Goal: Communication & Community: Answer question/provide support

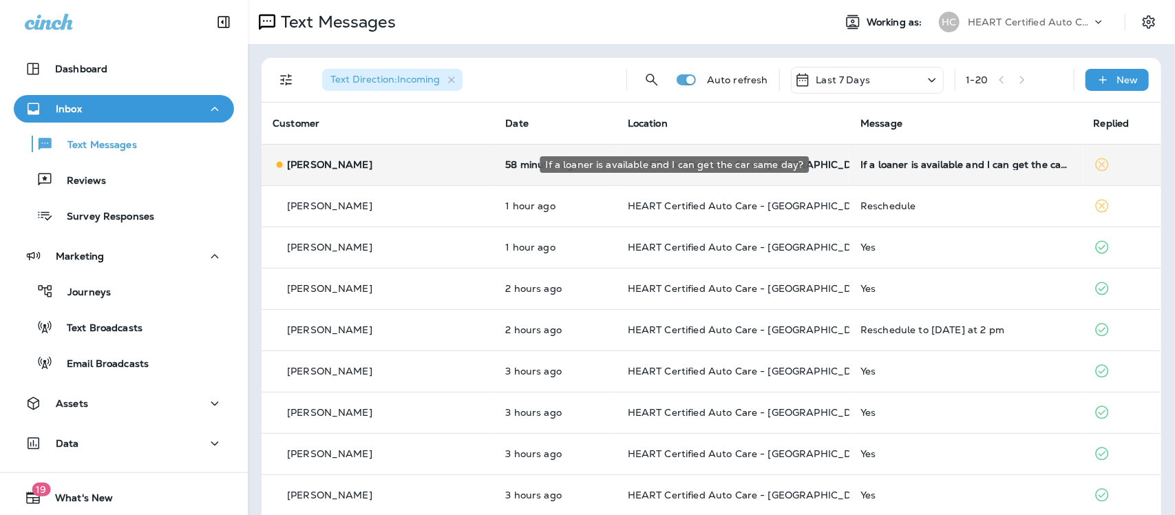
click at [893, 169] on div "If a loaner is available and I can get the car same day?" at bounding box center [965, 164] width 211 height 11
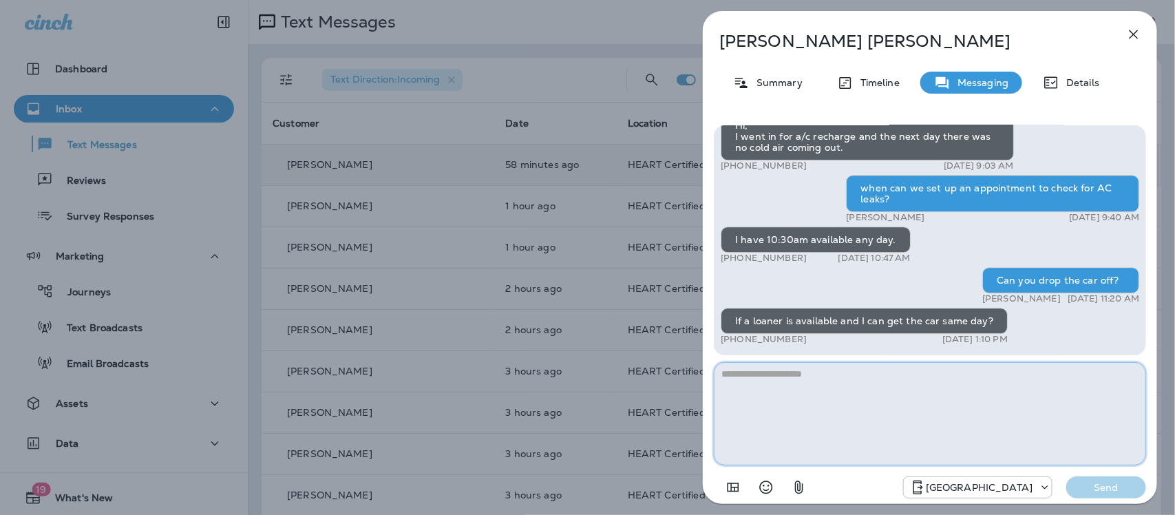
click at [789, 385] on textarea at bounding box center [930, 413] width 432 height 103
type textarea "*"
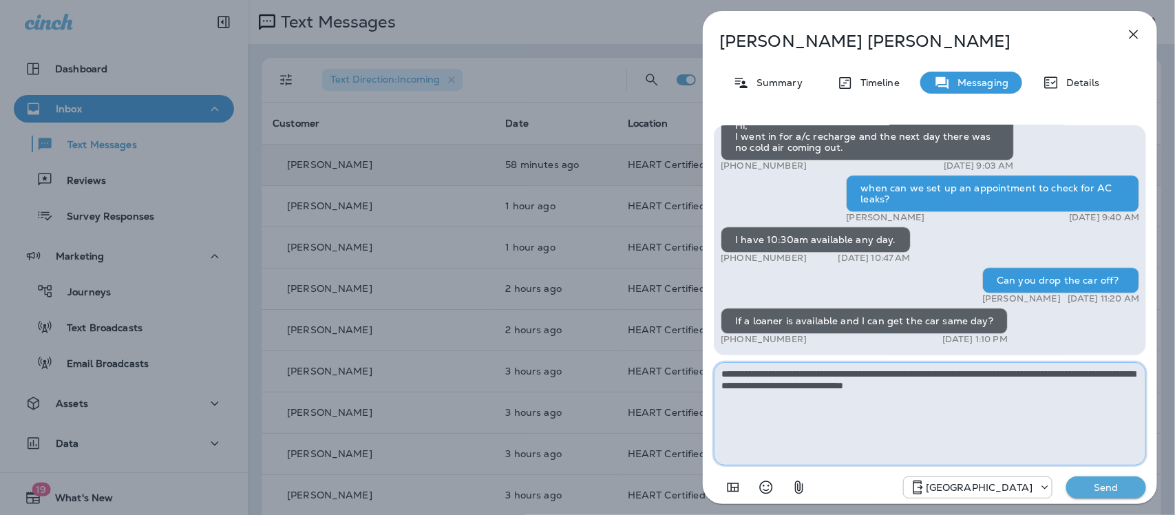
type textarea "**********"
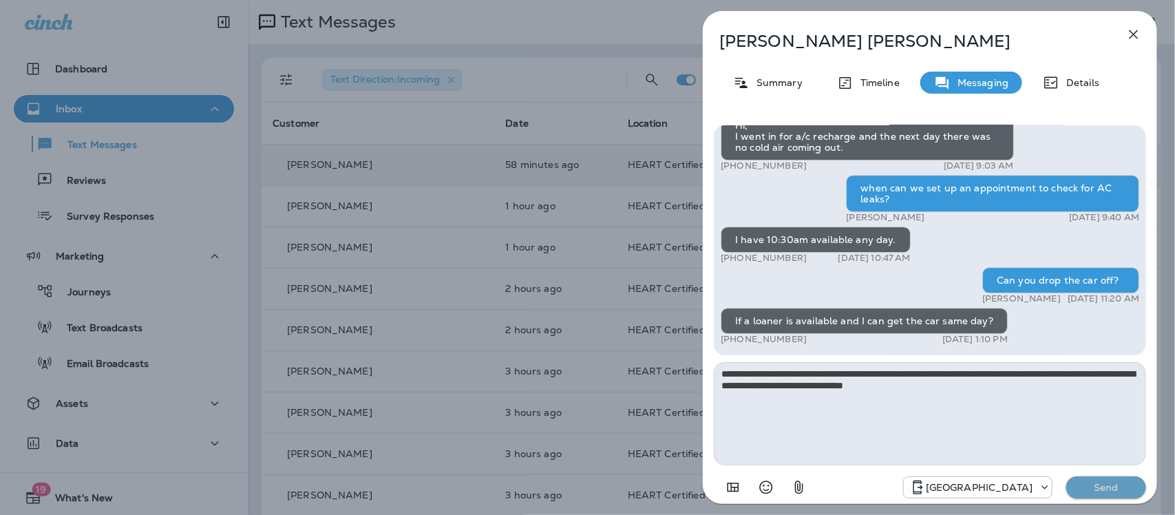
click at [1099, 487] on p "Send" at bounding box center [1106, 487] width 58 height 12
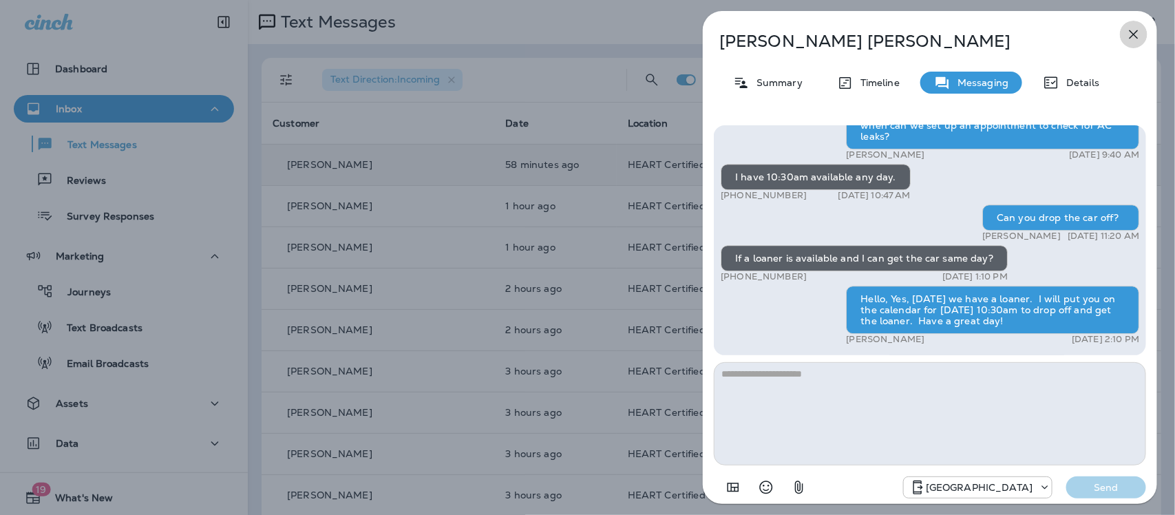
click at [1130, 31] on icon "button" at bounding box center [1133, 34] width 17 height 17
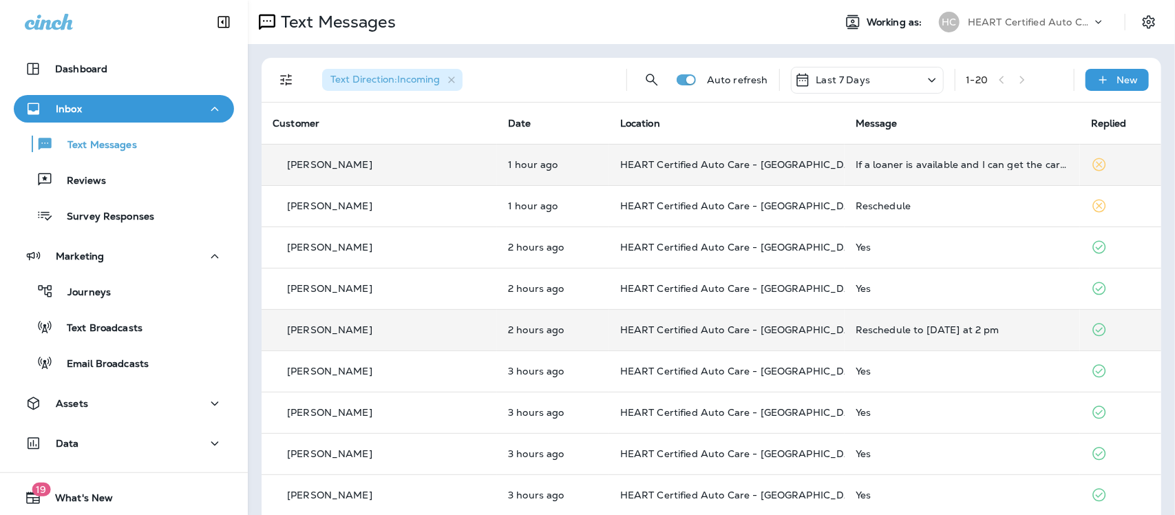
click at [951, 328] on div "Reschedule to [DATE] at 2 pm" at bounding box center [961, 329] width 213 height 11
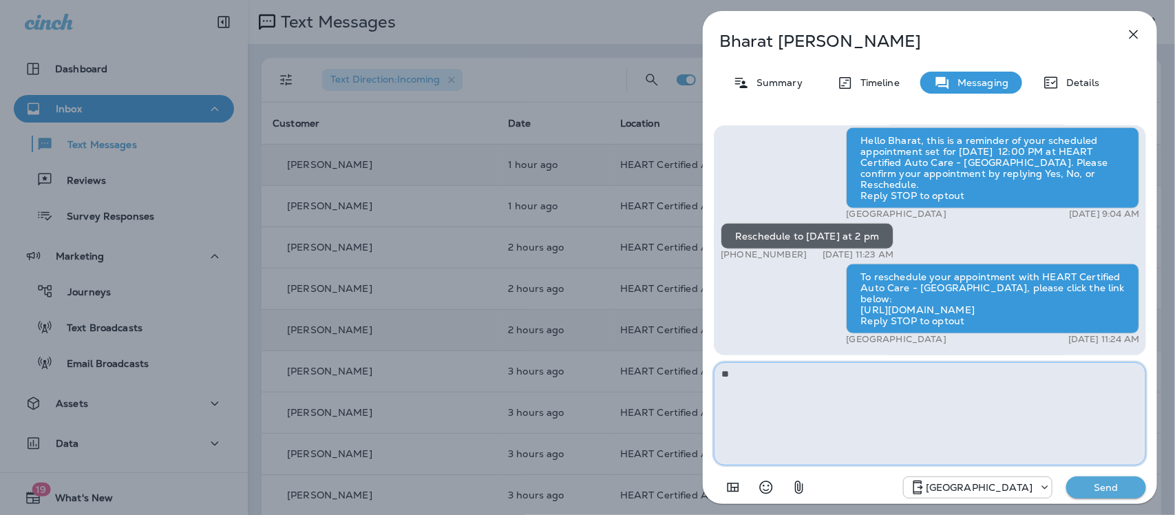
type textarea "*"
type textarea "**********"
click at [1109, 489] on p "Send" at bounding box center [1106, 487] width 58 height 12
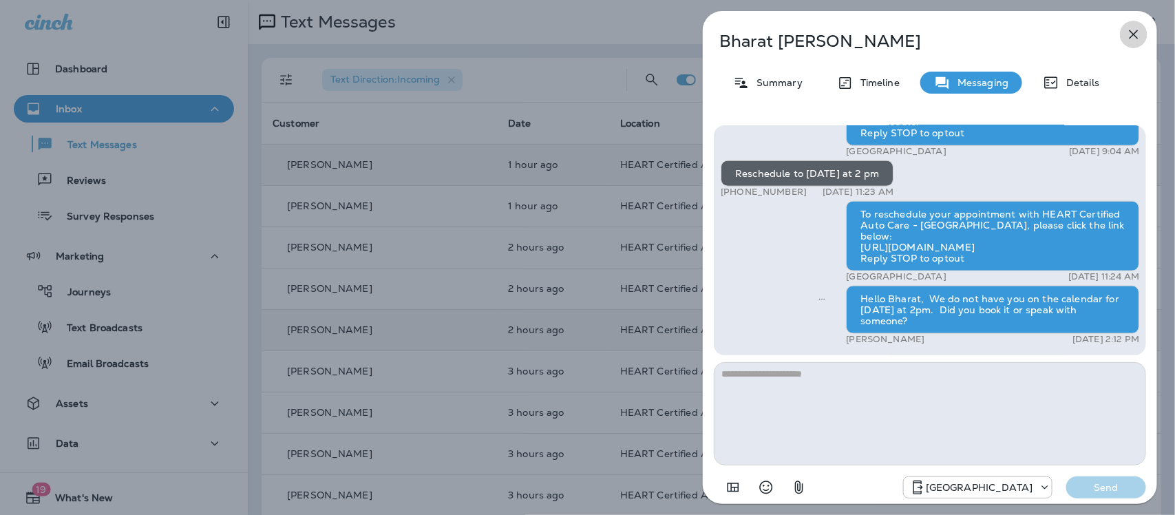
click at [1136, 28] on icon "button" at bounding box center [1133, 34] width 17 height 17
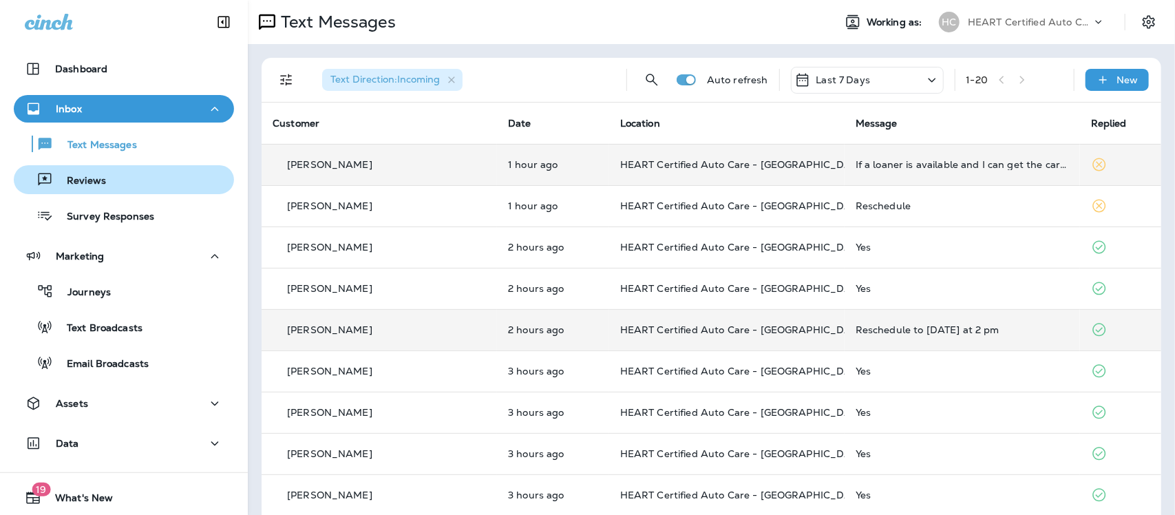
click at [74, 184] on p "Reviews" at bounding box center [79, 181] width 53 height 13
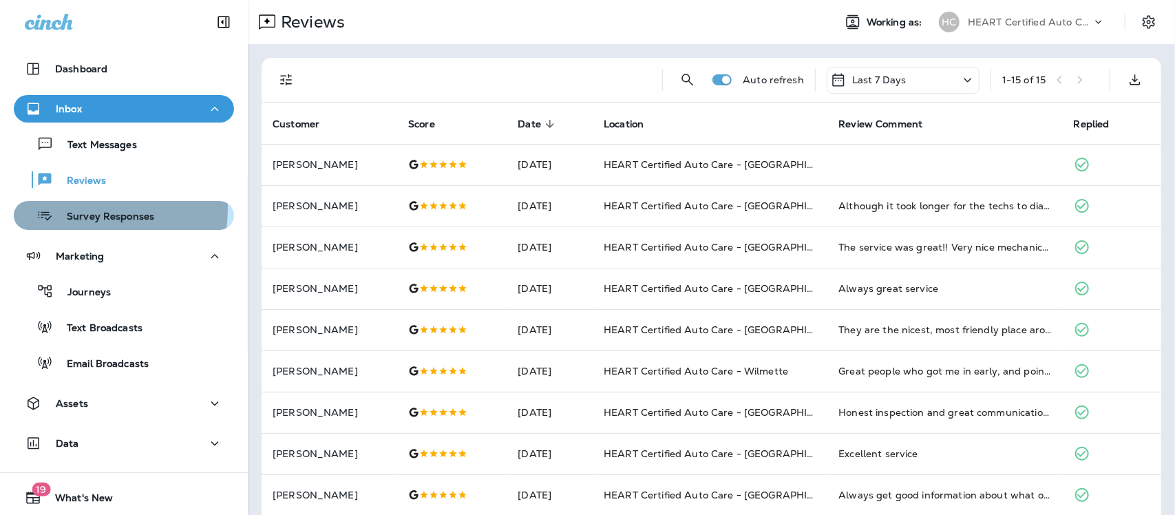
click at [76, 209] on div "Survey Responses" at bounding box center [86, 215] width 135 height 21
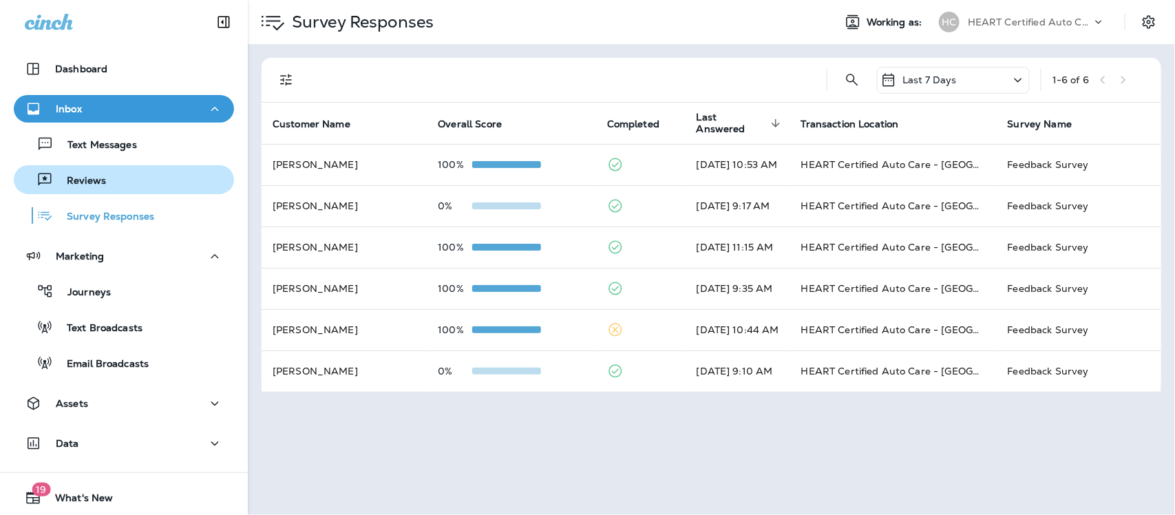
drag, startPoint x: 76, startPoint y: 184, endPoint x: 77, endPoint y: 178, distance: 6.9
click at [76, 184] on p "Reviews" at bounding box center [79, 181] width 53 height 13
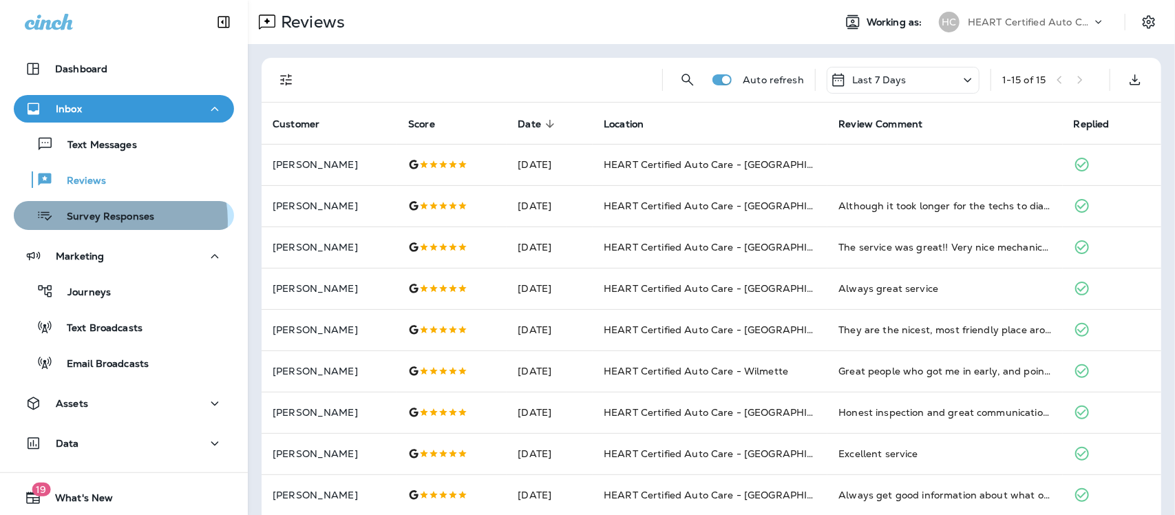
click at [100, 222] on p "Survey Responses" at bounding box center [103, 217] width 101 height 13
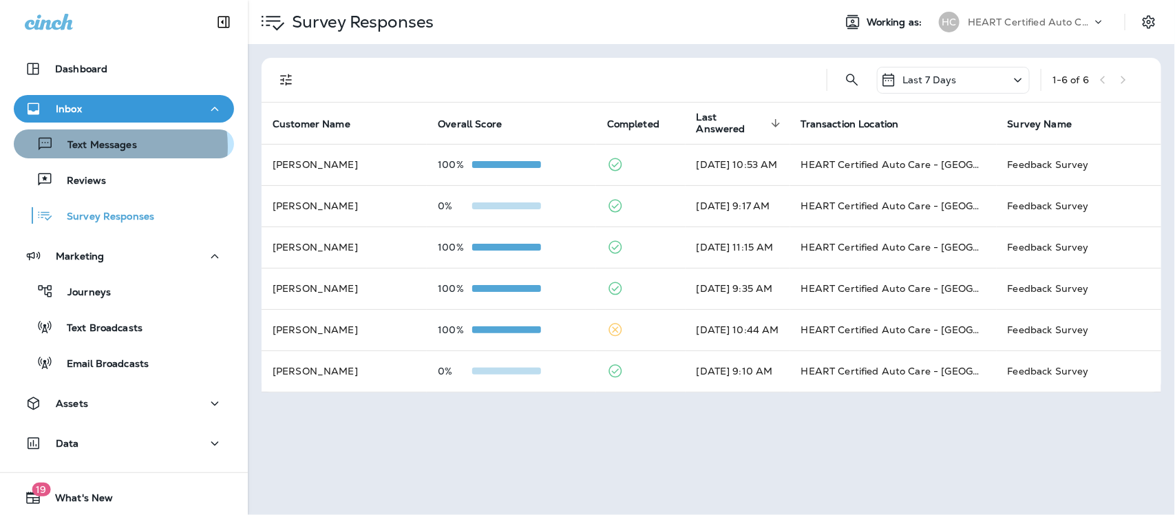
click at [103, 147] on p "Text Messages" at bounding box center [95, 145] width 83 height 13
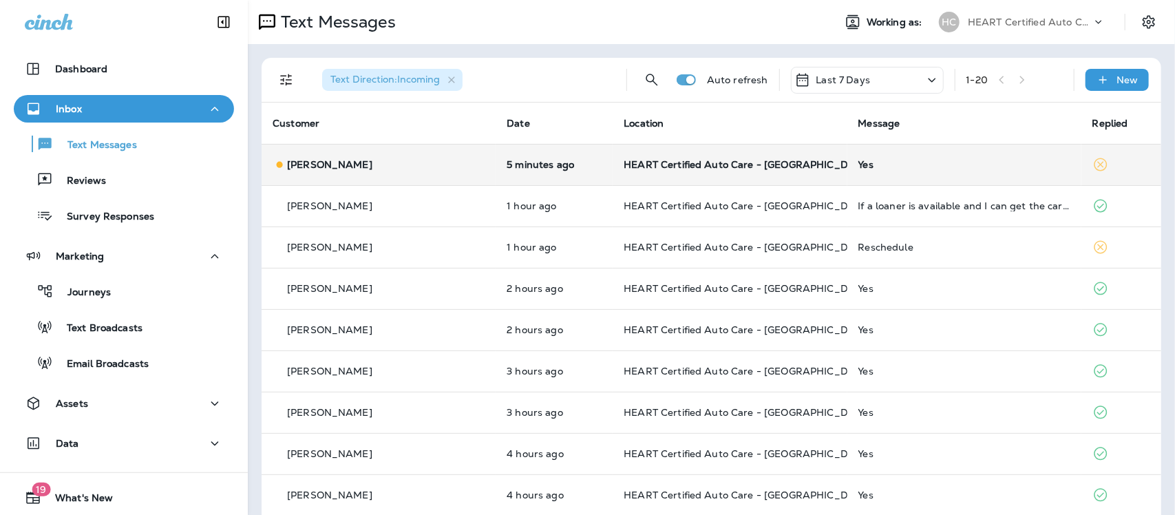
click at [858, 165] on div "Yes" at bounding box center [964, 164] width 212 height 11
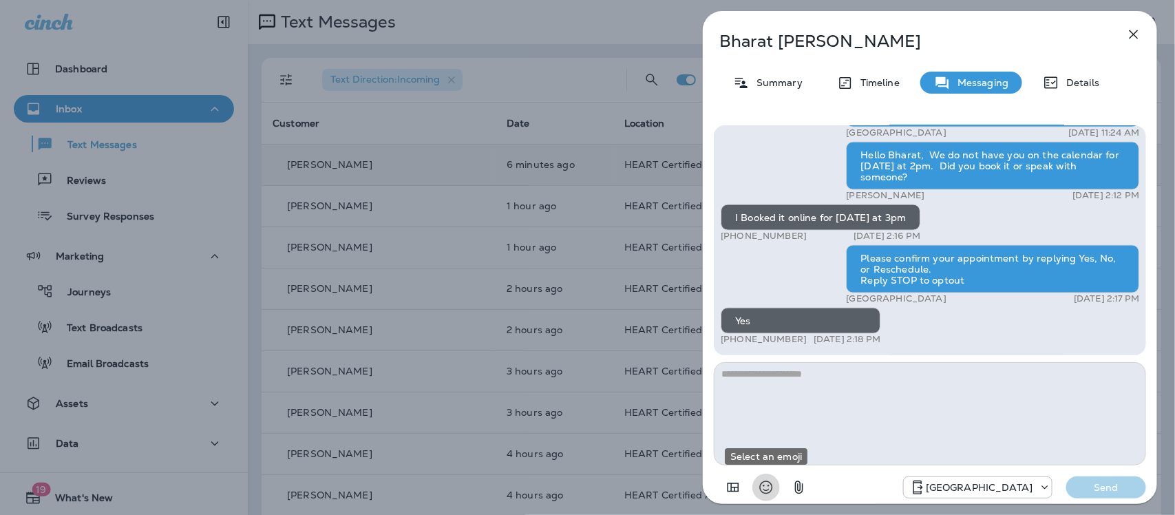
drag, startPoint x: 758, startPoint y: 487, endPoint x: 762, endPoint y: 470, distance: 17.0
click at [759, 484] on icon "Select an emoji" at bounding box center [766, 487] width 17 height 17
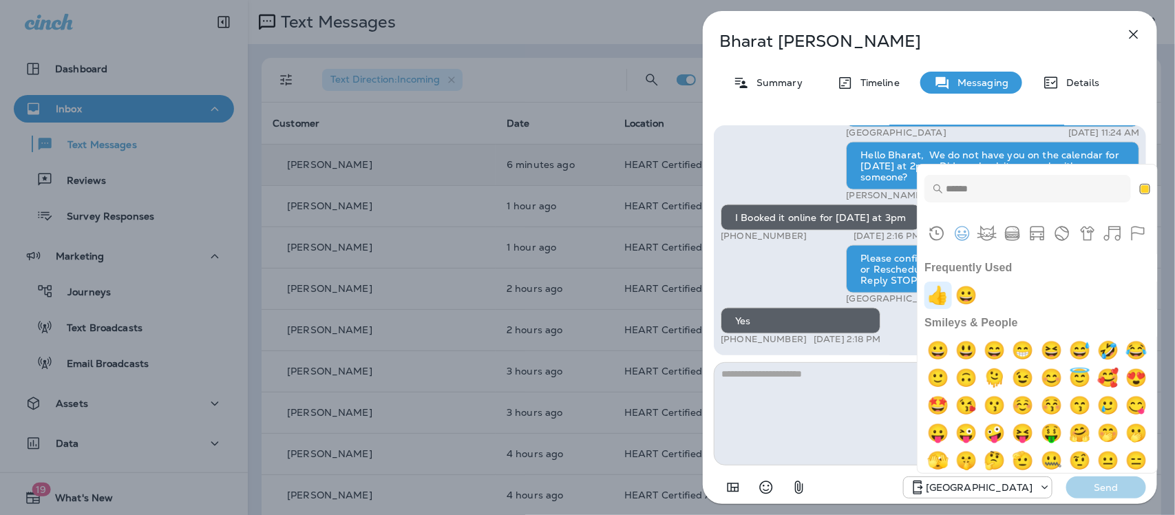
click at [937, 298] on img "+1" at bounding box center [938, 295] width 28 height 28
type textarea "**"
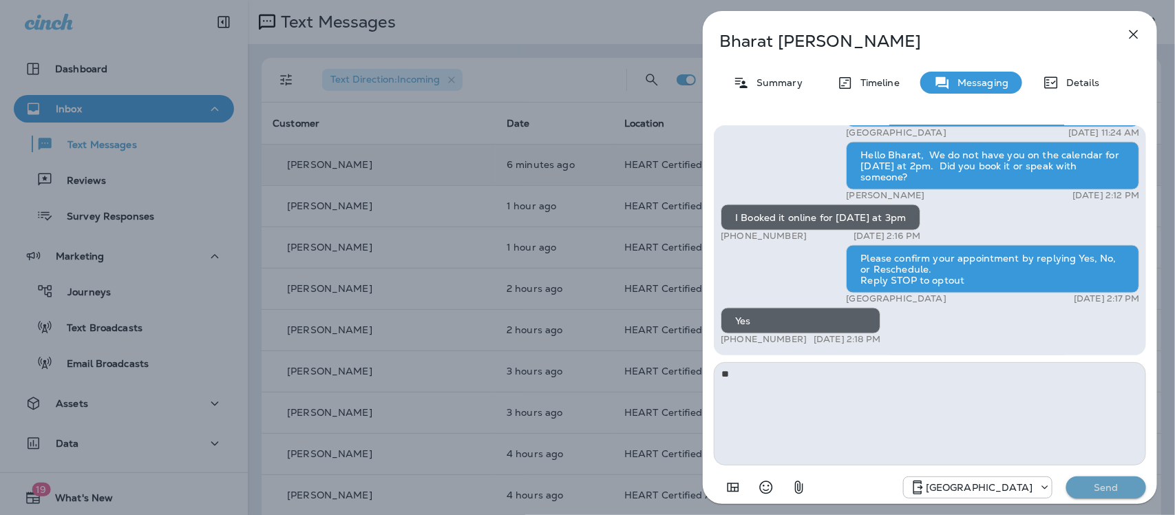
click at [1113, 493] on p "Send" at bounding box center [1106, 487] width 58 height 12
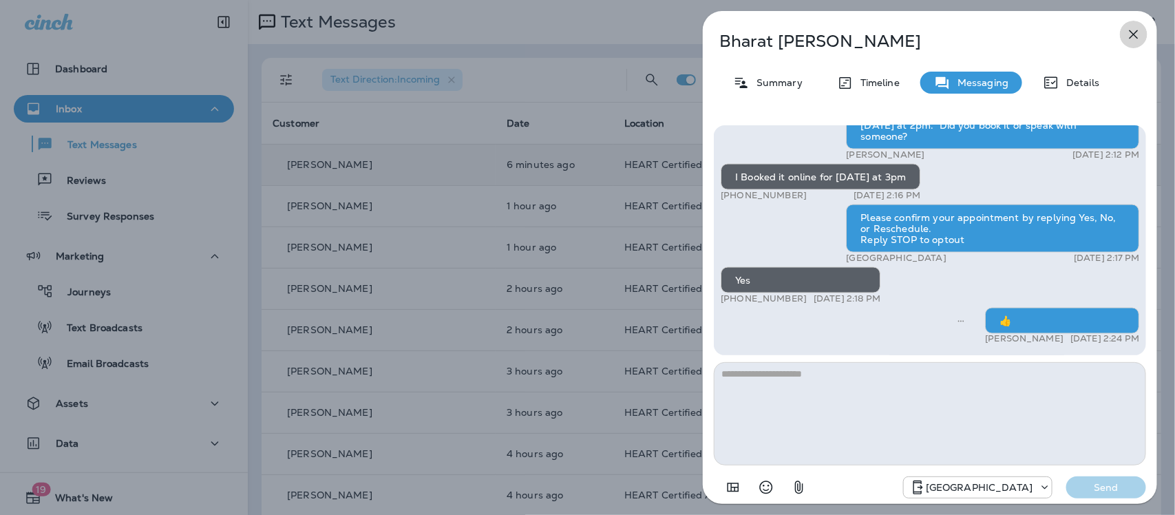
click at [1133, 26] on icon "button" at bounding box center [1133, 34] width 17 height 17
